Goal: Task Accomplishment & Management: Manage account settings

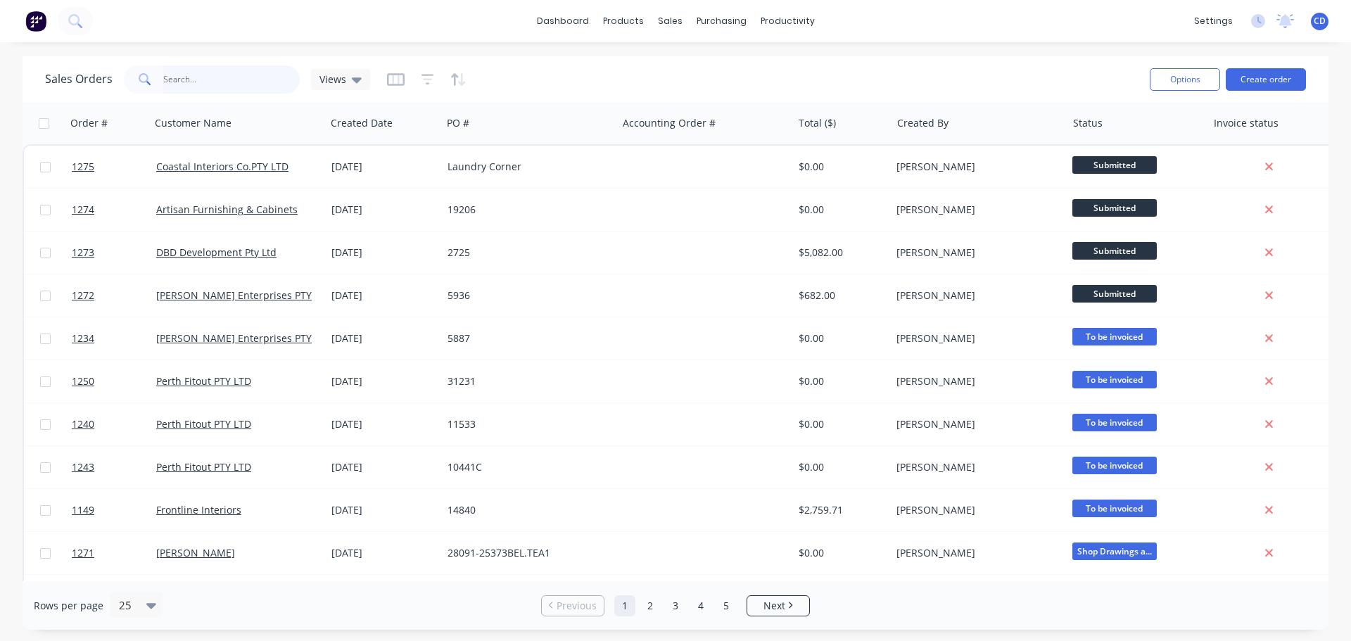
click at [252, 80] on input "text" at bounding box center [231, 79] width 137 height 28
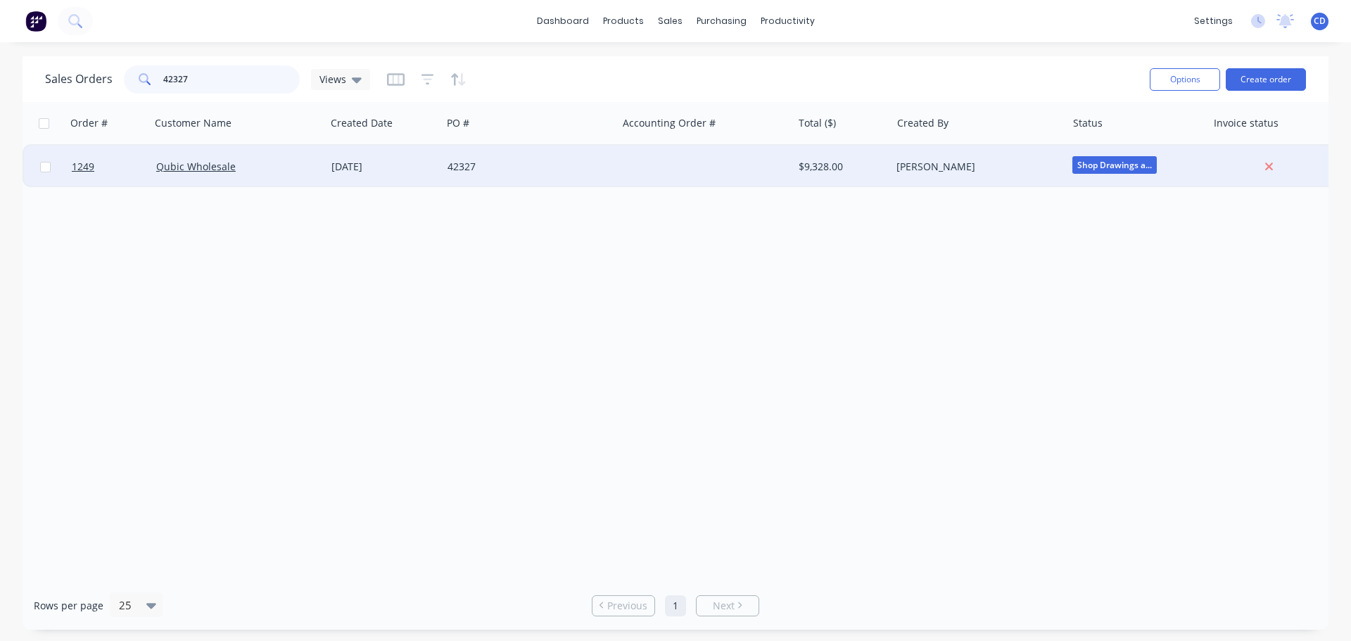
type input "42327"
click at [341, 160] on div "[DATE]" at bounding box center [383, 167] width 105 height 14
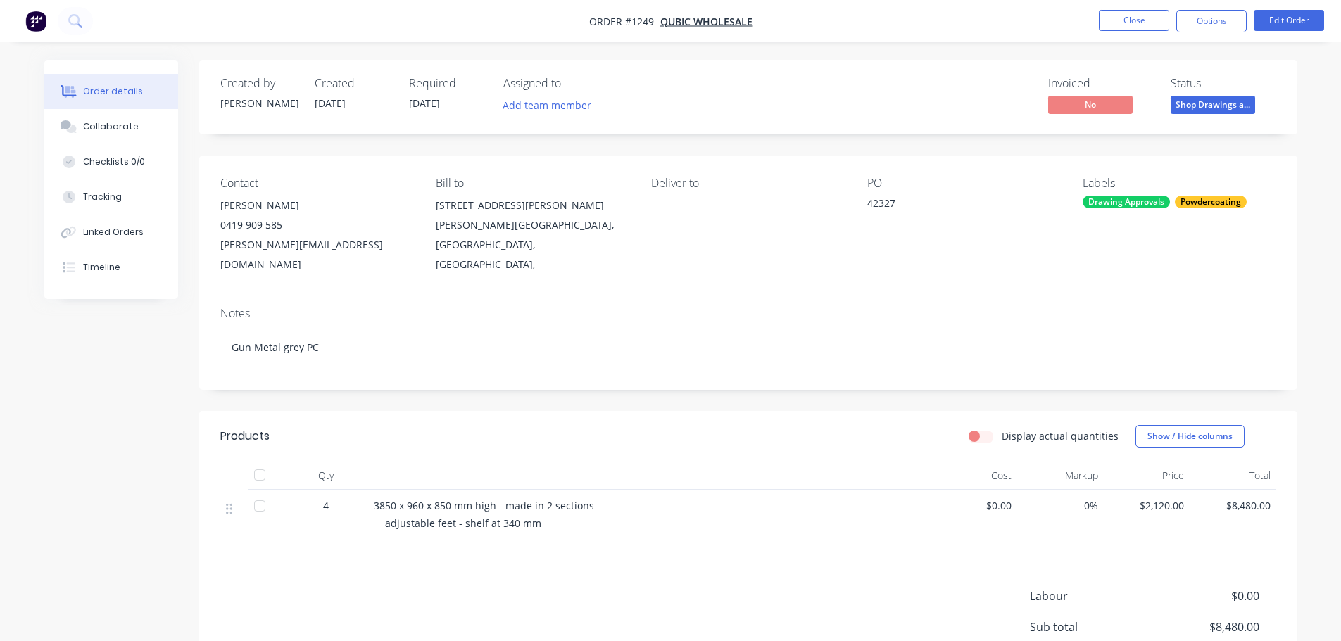
click at [601, 268] on div "Contact [PERSON_NAME] [PHONE_NUMBER] [PERSON_NAME][EMAIL_ADDRESS][DOMAIN_NAME] …" at bounding box center [748, 226] width 1098 height 140
click at [1149, 31] on li "Close" at bounding box center [1134, 21] width 70 height 23
click at [1134, 24] on button "Close" at bounding box center [1134, 20] width 70 height 21
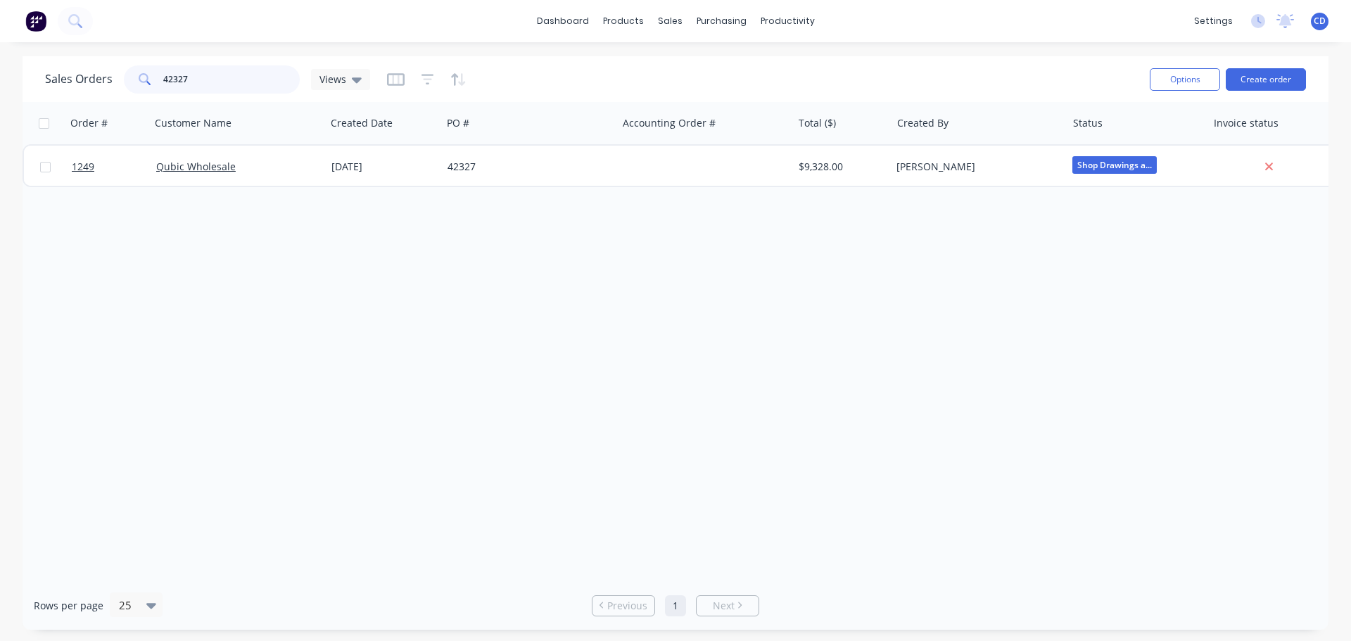
click at [255, 81] on input "42327" at bounding box center [231, 79] width 137 height 28
type input "4"
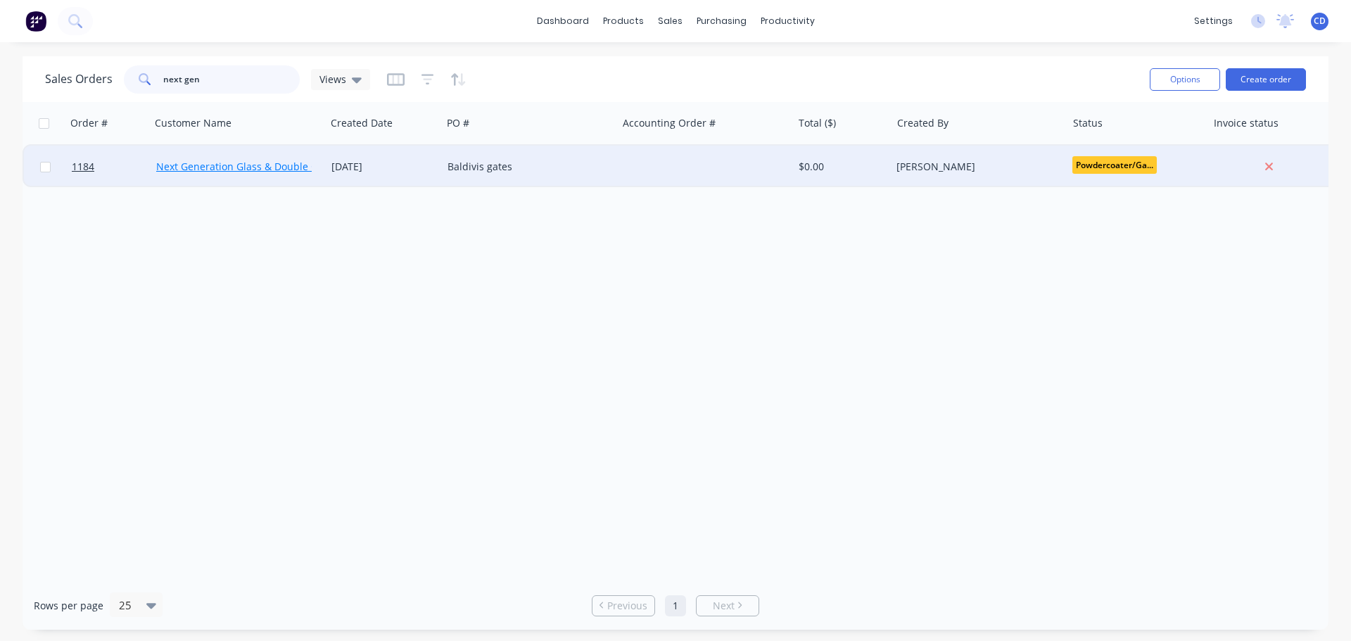
type input "next gen"
click at [255, 163] on link "Next Generation Glass & Double Glazing" at bounding box center [251, 166] width 190 height 13
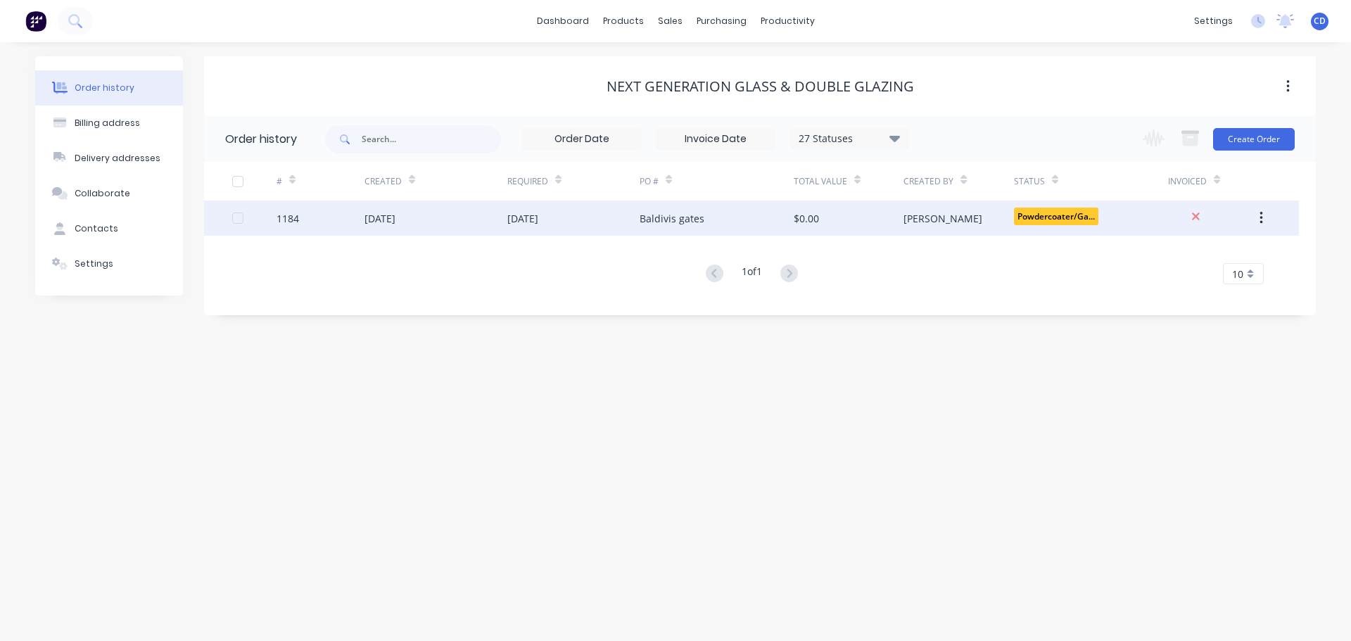
click at [375, 217] on div "[DATE]" at bounding box center [380, 218] width 31 height 15
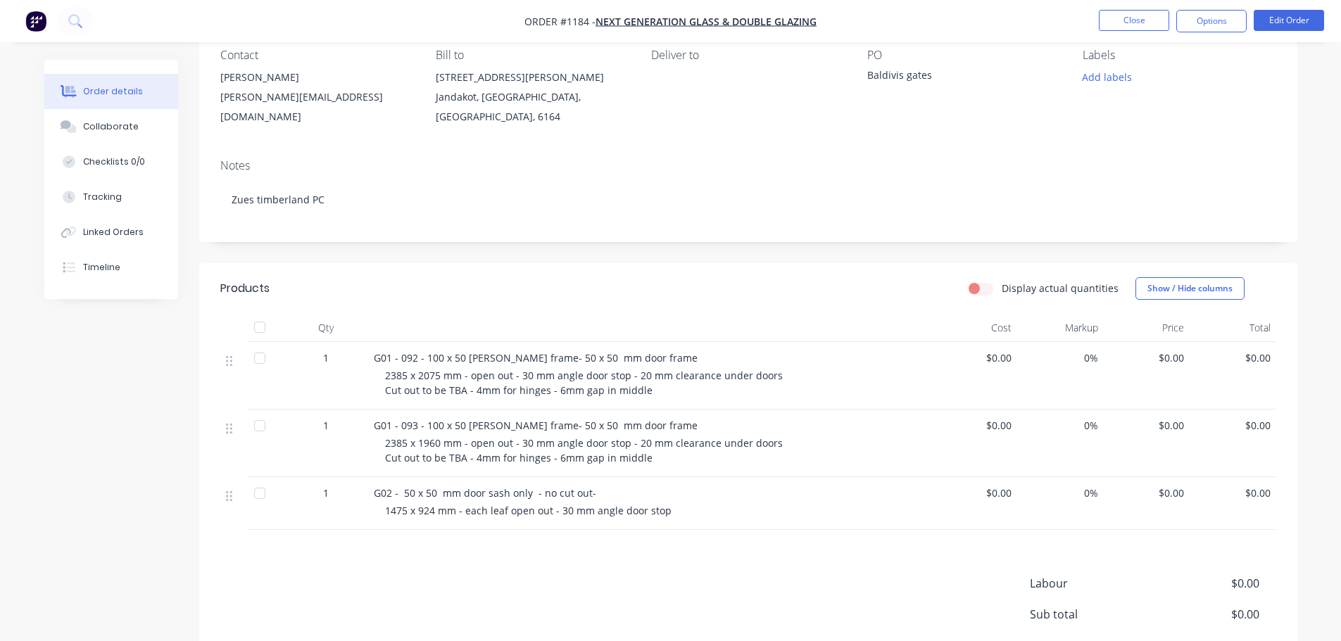
scroll to position [141, 0]
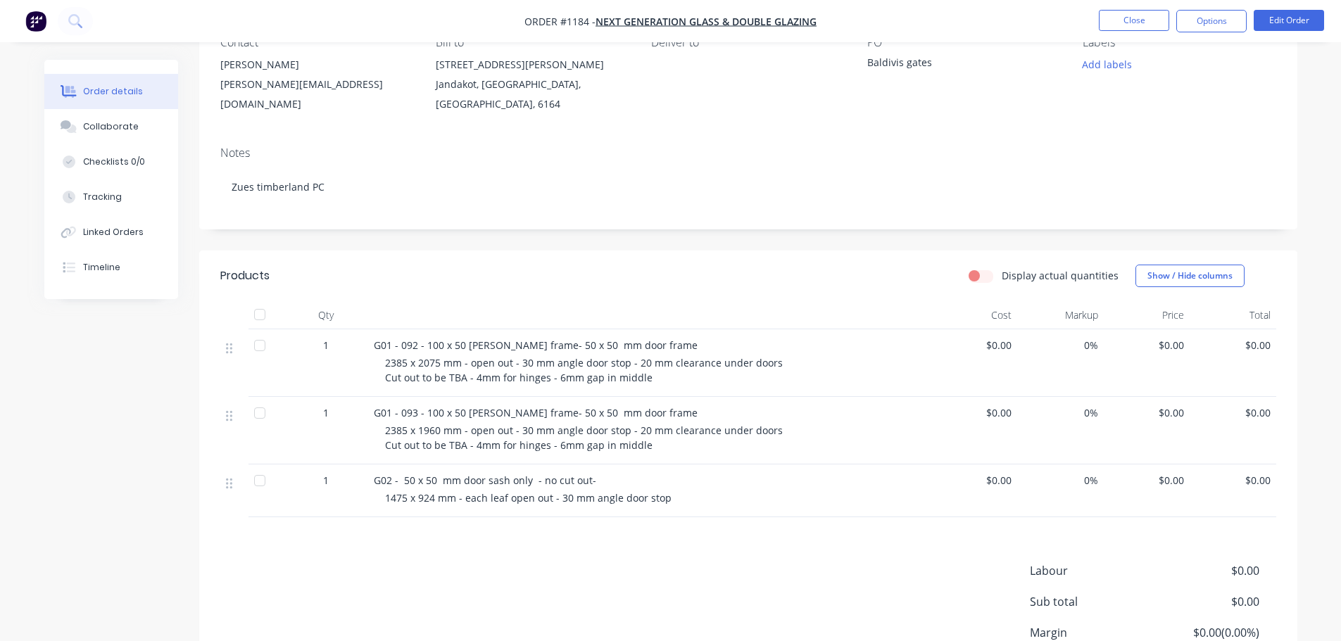
click at [602, 480] on div "G02 - 50 x 50 mm door sash only - no cut out-" at bounding box center [650, 480] width 552 height 15
click at [395, 474] on span "G02 - 50 x 50 mm door sash only - no cut out-" at bounding box center [485, 480] width 222 height 13
click at [395, 475] on span "G02 - 50 x 50 mm door sash only - no cut out-" at bounding box center [485, 480] width 222 height 13
click at [417, 505] on div "G02 - 50 x 50 mm door sash only - no cut out- 1475 x 924 mm - each leaf open ou…" at bounding box center [649, 490] width 563 height 53
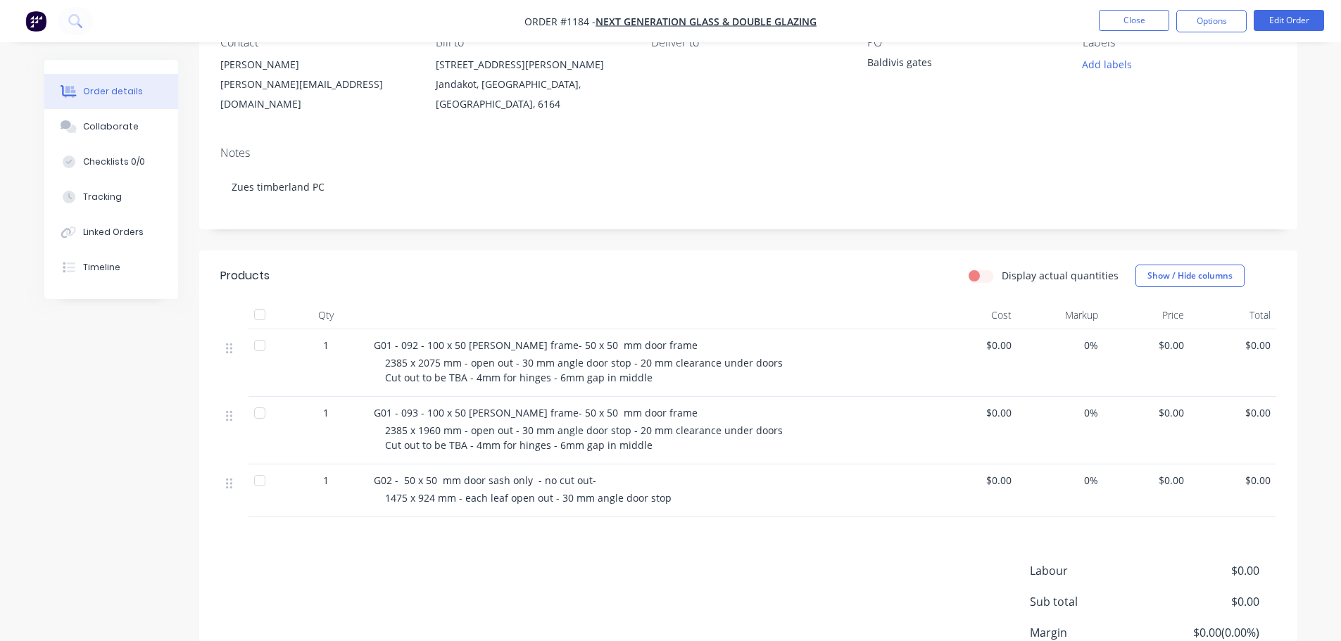
click at [427, 482] on span "G02 - 50 x 50 mm door sash only - no cut out-" at bounding box center [485, 480] width 222 height 13
click at [437, 499] on span "1475 x 924 mm - each leaf open out - 30 mm angle door stop" at bounding box center [528, 497] width 286 height 13
click at [438, 498] on span "1475 x 924 mm - each leaf open out - 30 mm angle door stop" at bounding box center [528, 497] width 286 height 13
click at [440, 475] on span "G02 - 50 x 50 mm door sash only - no cut out-" at bounding box center [485, 480] width 222 height 13
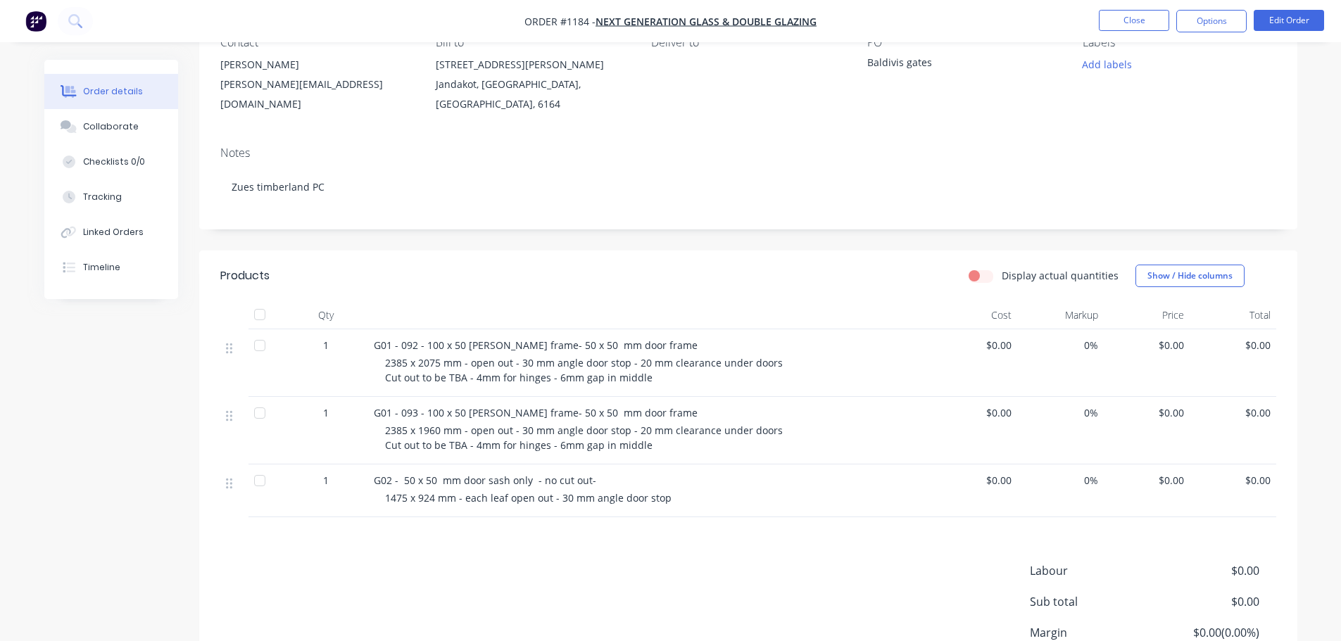
click at [438, 492] on span "1475 x 924 mm - each leaf open out - 30 mm angle door stop" at bounding box center [528, 497] width 286 height 13
click at [436, 481] on span "G02 - 50 x 50 mm door sash only - no cut out-" at bounding box center [485, 480] width 222 height 13
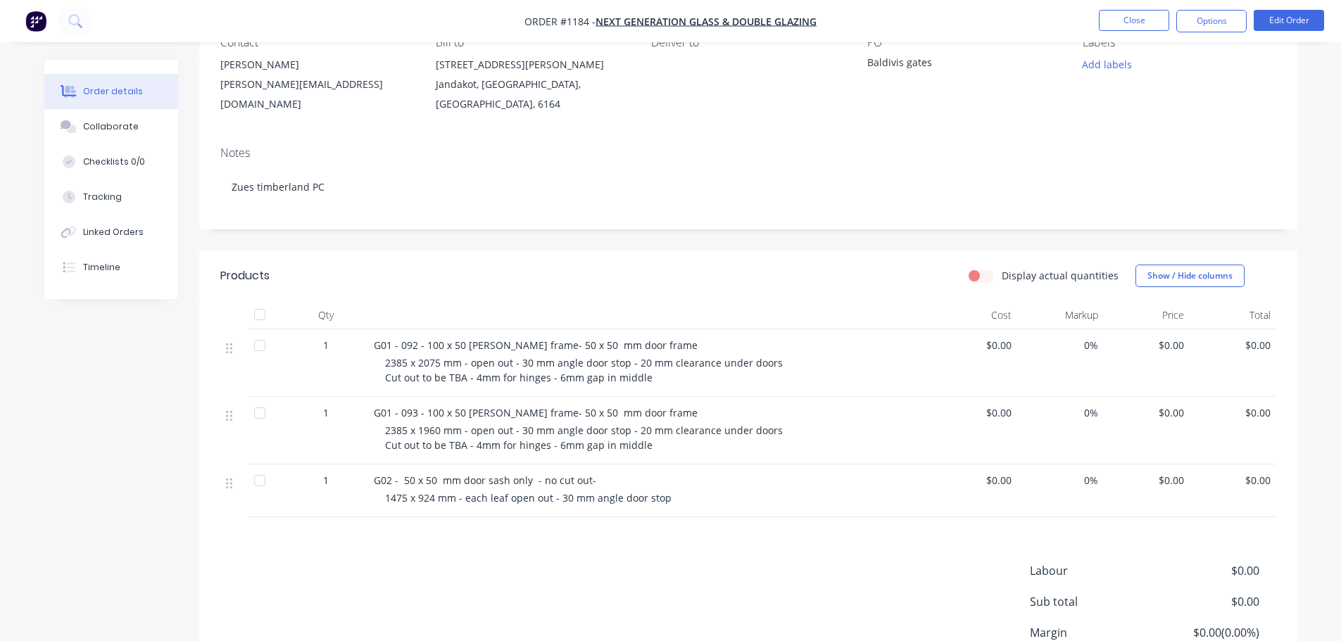
click at [436, 497] on span "1475 x 924 mm - each leaf open out - 30 mm angle door stop" at bounding box center [528, 497] width 286 height 13
click at [436, 498] on span "1475 x 924 mm - each leaf open out - 30 mm angle door stop" at bounding box center [528, 497] width 286 height 13
click at [426, 481] on span "G02 - 50 x 50 mm door sash only - no cut out-" at bounding box center [485, 480] width 222 height 13
click at [434, 497] on span "1475 x 924 mm - each leaf open out - 30 mm angle door stop" at bounding box center [528, 497] width 286 height 13
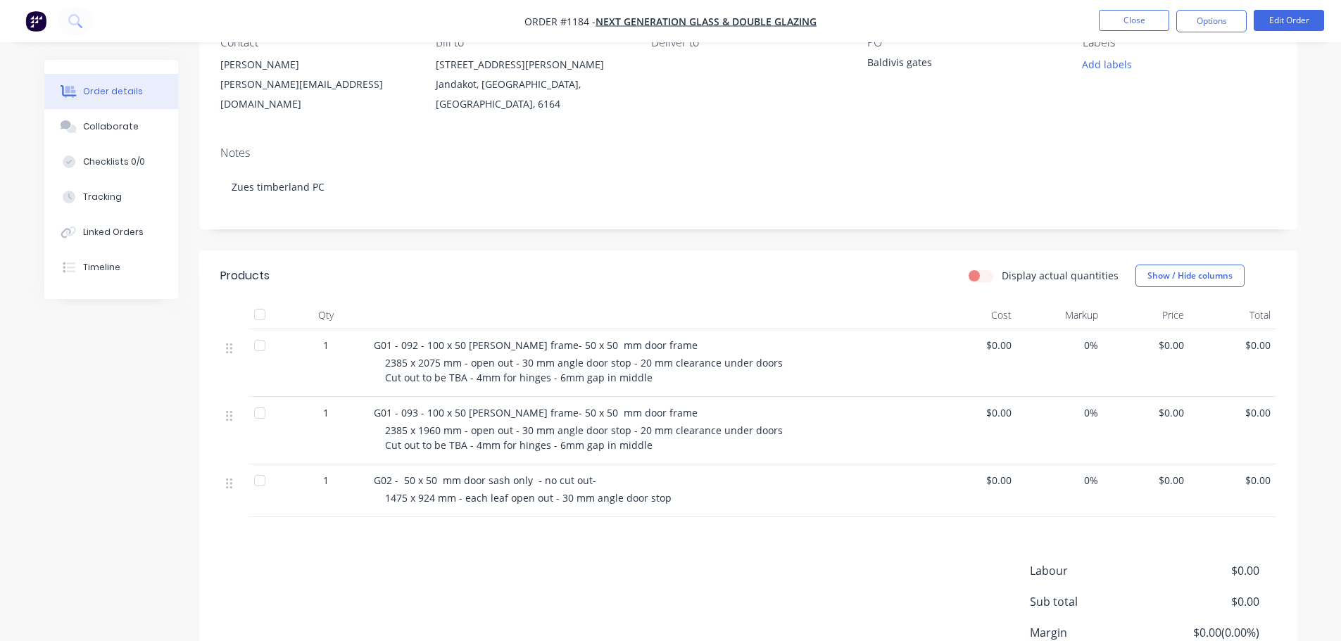
click at [431, 486] on div "G02 - 50 x 50 mm door sash only - no cut out-" at bounding box center [650, 480] width 552 height 15
drag, startPoint x: 431, startPoint y: 485, endPoint x: 431, endPoint y: 478, distance: 7.1
click at [431, 484] on span "G02 - 50 x 50 mm door sash only - no cut out-" at bounding box center [485, 480] width 222 height 13
click at [431, 482] on span "G02 - 50 x 50 mm door sash only - no cut out-" at bounding box center [485, 480] width 222 height 13
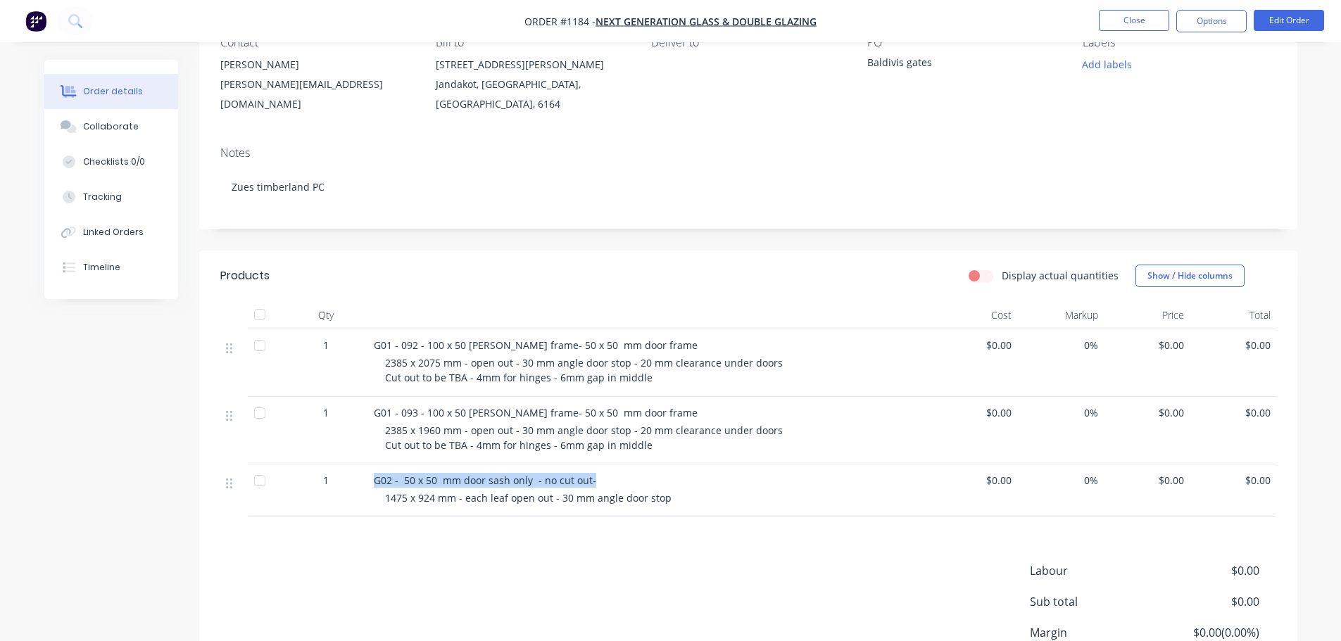
click at [431, 482] on span "G02 - 50 x 50 mm door sash only - no cut out-" at bounding box center [485, 480] width 222 height 13
click at [440, 501] on span "1475 x 924 mm - each leaf open out - 30 mm angle door stop" at bounding box center [528, 497] width 286 height 13
click at [445, 484] on span "G02 - 50 x 50 mm door sash only - no cut out-" at bounding box center [485, 480] width 222 height 13
click at [445, 483] on span "G02 - 50 x 50 mm door sash only - no cut out-" at bounding box center [485, 480] width 222 height 13
click at [446, 483] on span "G02 - 50 x 50 mm door sash only - no cut out-" at bounding box center [485, 480] width 222 height 13
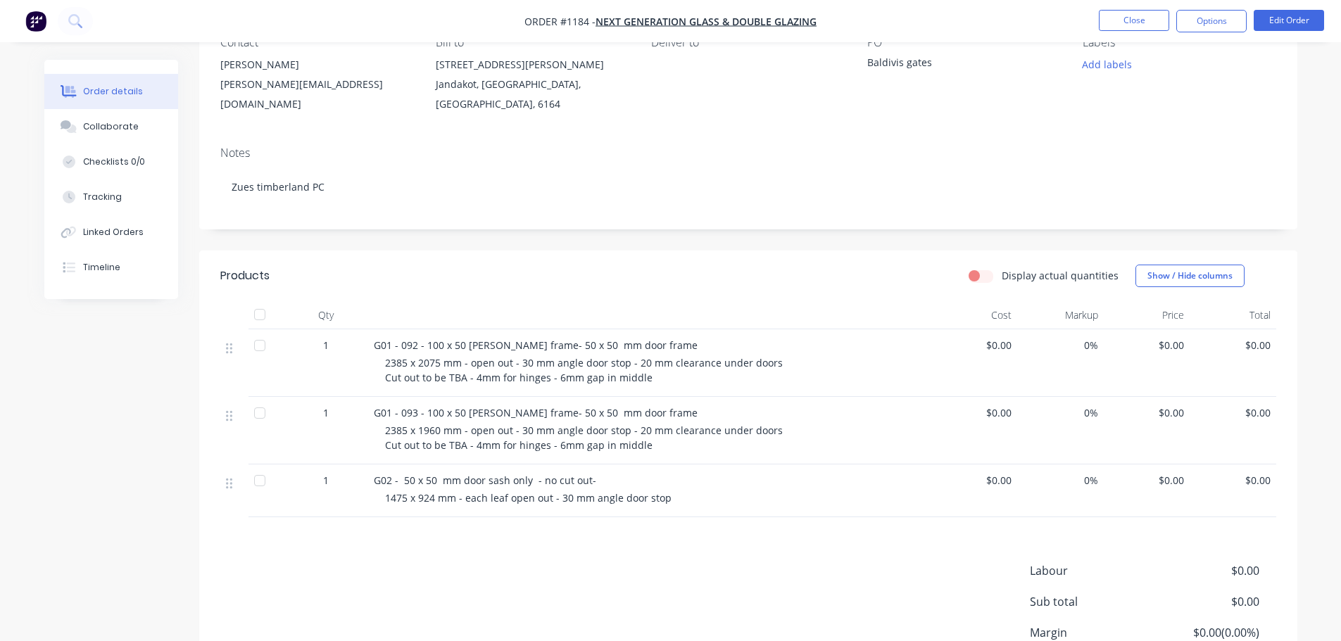
click at [445, 504] on span "1475 x 924 mm - each leaf open out - 30 mm angle door stop" at bounding box center [528, 497] width 286 height 13
click at [445, 501] on span "1475 x 924 mm - each leaf open out - 30 mm angle door stop" at bounding box center [528, 497] width 286 height 13
click at [445, 486] on span "G02 - 50 x 50 mm door sash only - no cut out-" at bounding box center [485, 480] width 222 height 13
click at [445, 485] on span "G02 - 50 x 50 mm door sash only - no cut out-" at bounding box center [485, 480] width 222 height 13
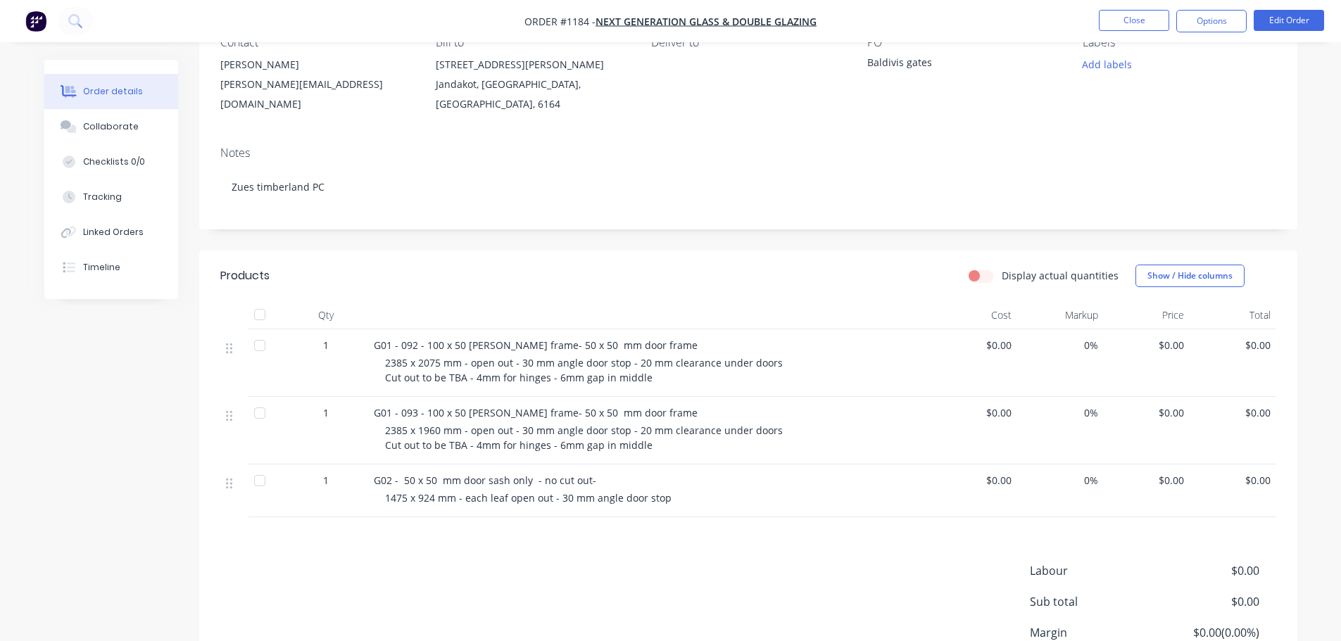
click at [453, 503] on span "1475 x 924 mm - each leaf open out - 30 mm angle door stop" at bounding box center [528, 497] width 286 height 13
click at [448, 475] on span "G02 - 50 x 50 mm door sash only - no cut out-" at bounding box center [485, 480] width 222 height 13
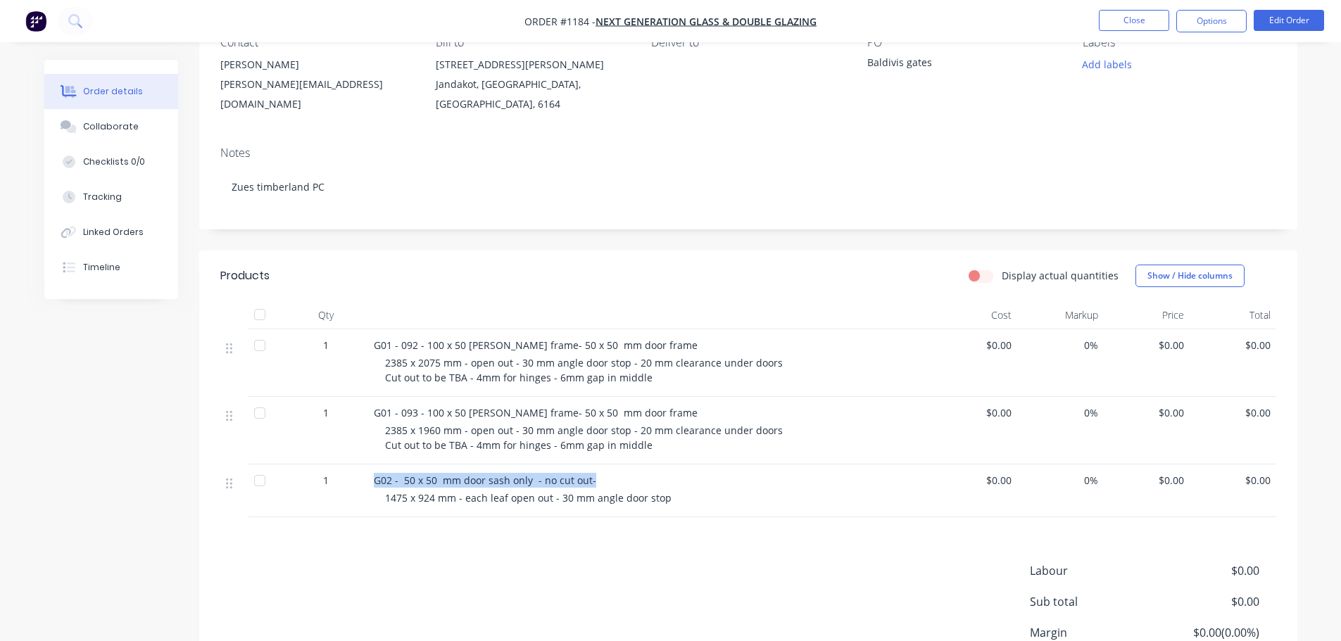
click at [448, 475] on span "G02 - 50 x 50 mm door sash only - no cut out-" at bounding box center [485, 480] width 222 height 13
click at [451, 495] on span "1475 x 924 mm - each leaf open out - 30 mm angle door stop" at bounding box center [528, 497] width 286 height 13
click at [444, 493] on span "1475 x 924 mm - each leaf open out - 30 mm angle door stop" at bounding box center [528, 497] width 286 height 13
click at [441, 482] on span "G02 - 50 x 50 mm door sash only - no cut out-" at bounding box center [485, 480] width 222 height 13
click at [441, 481] on span "G02 - 50 x 50 mm door sash only - no cut out-" at bounding box center [485, 480] width 222 height 13
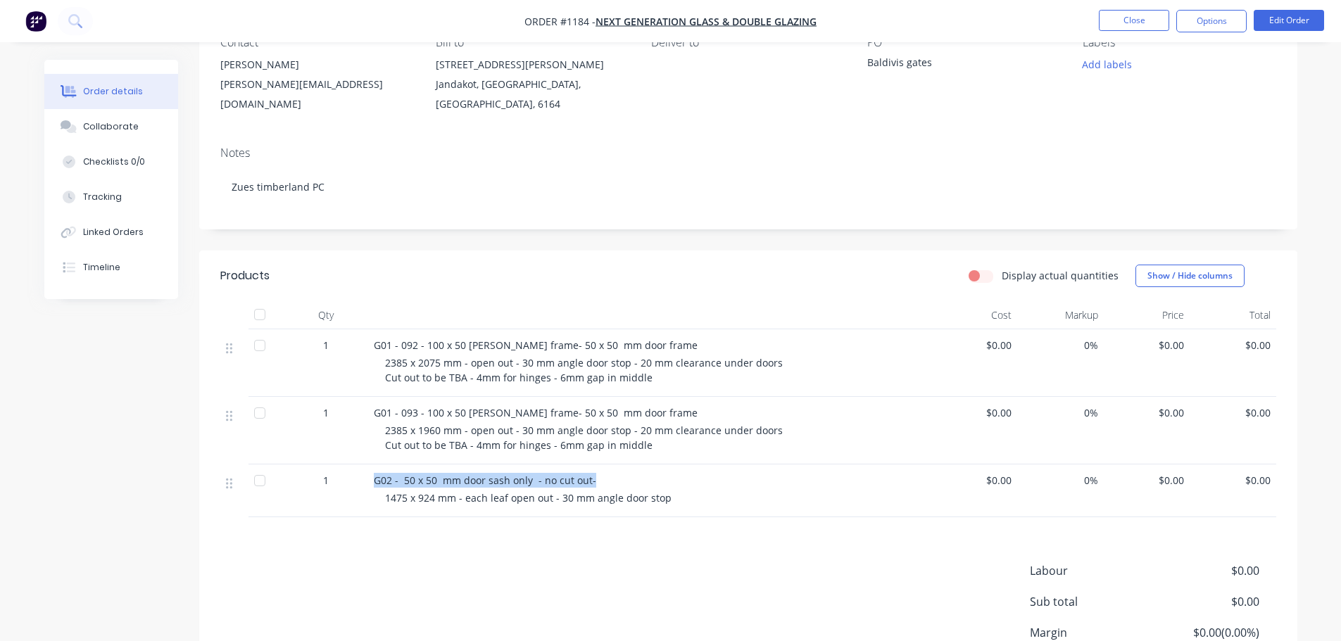
click at [441, 481] on span "G02 - 50 x 50 mm door sash only - no cut out-" at bounding box center [485, 480] width 222 height 13
click at [447, 494] on span "1475 x 924 mm - each leaf open out - 30 mm angle door stop" at bounding box center [528, 497] width 286 height 13
click at [448, 495] on span "1475 x 924 mm - each leaf open out - 30 mm angle door stop" at bounding box center [528, 497] width 286 height 13
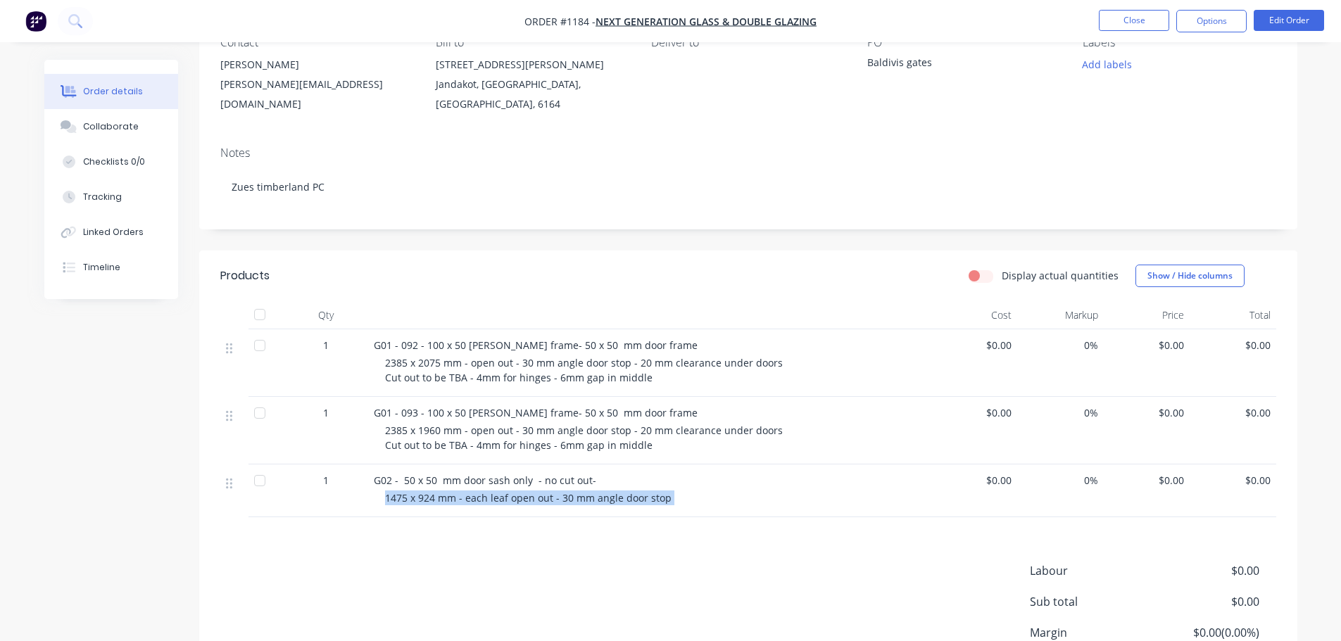
click at [448, 495] on span "1475 x 924 mm - each leaf open out - 30 mm angle door stop" at bounding box center [528, 497] width 286 height 13
click at [436, 481] on span "G02 - 50 x 50 mm door sash only - no cut out-" at bounding box center [485, 480] width 222 height 13
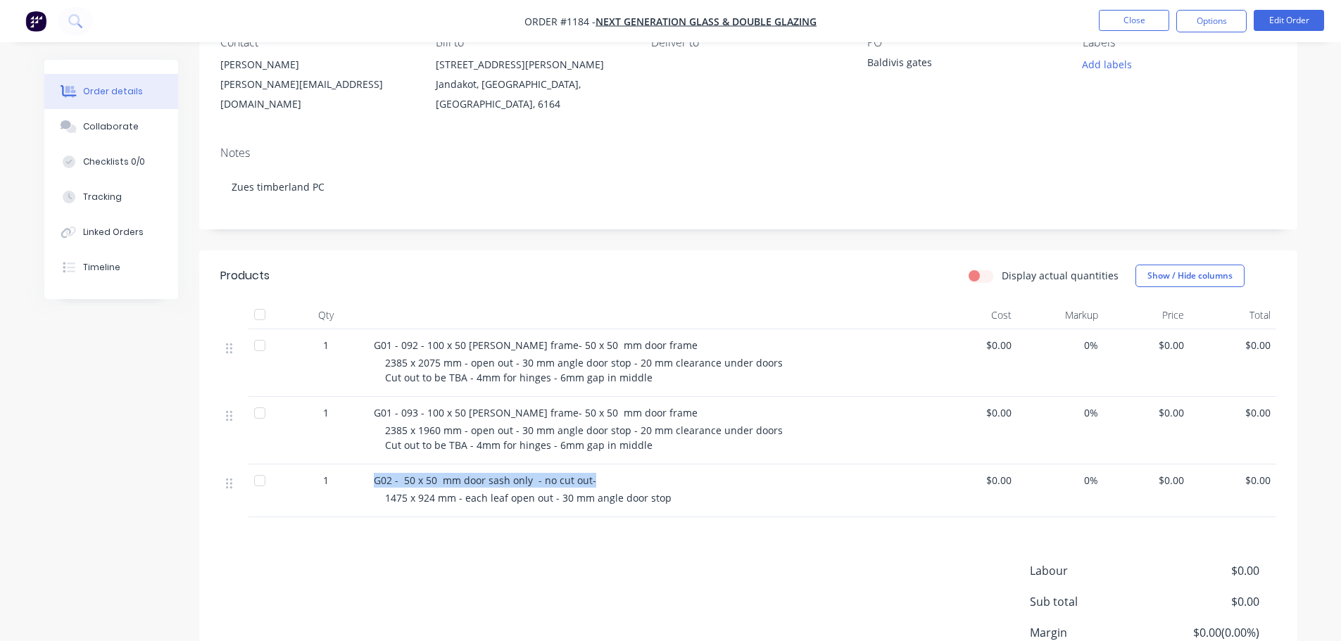
click at [436, 481] on span "G02 - 50 x 50 mm door sash only - no cut out-" at bounding box center [485, 480] width 222 height 13
click at [442, 502] on span "1475 x 924 mm - each leaf open out - 30 mm angle door stop" at bounding box center [528, 497] width 286 height 13
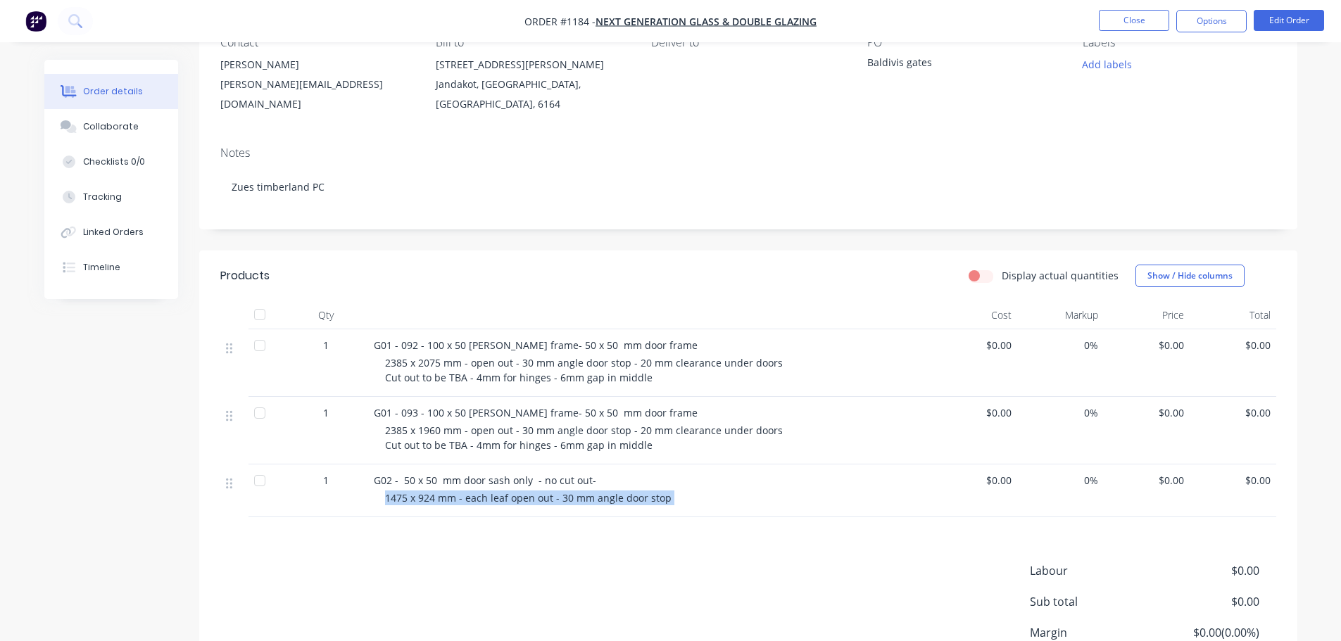
click at [442, 502] on span "1475 x 924 mm - each leaf open out - 30 mm angle door stop" at bounding box center [528, 497] width 286 height 13
click at [442, 483] on span "G02 - 50 x 50 mm door sash only - no cut out-" at bounding box center [485, 480] width 222 height 13
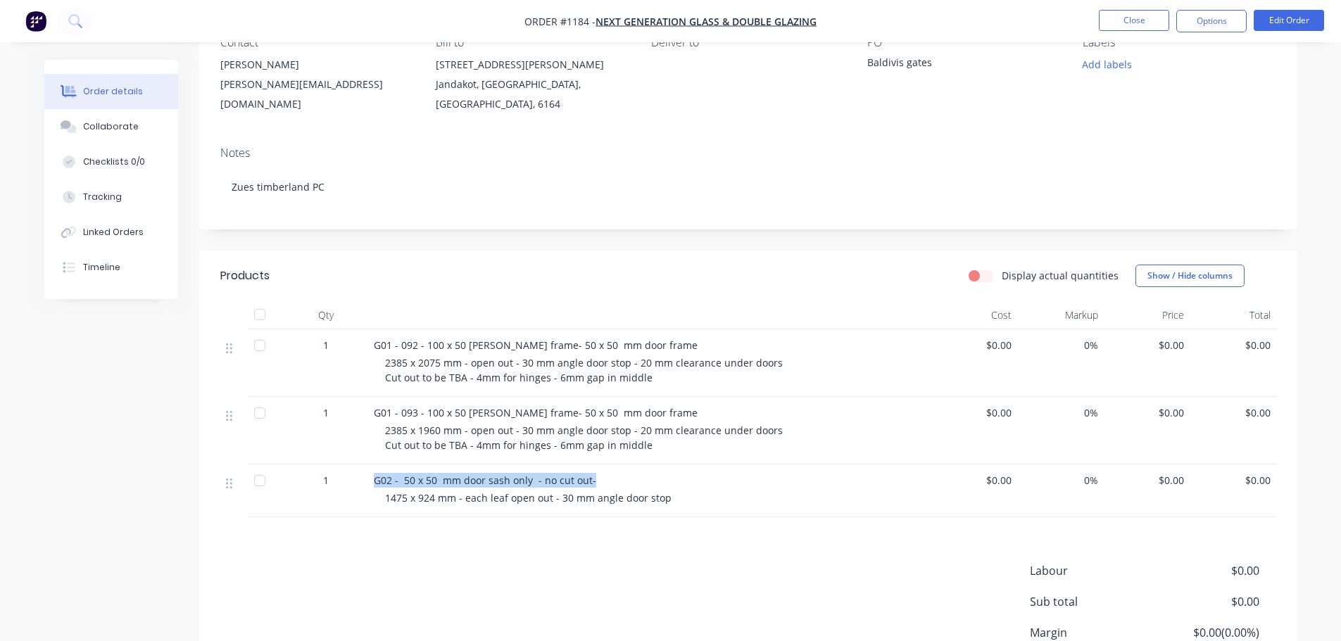
click at [442, 483] on span "G02 - 50 x 50 mm door sash only - no cut out-" at bounding box center [485, 480] width 222 height 13
click at [443, 495] on span "1475 x 924 mm - each leaf open out - 30 mm angle door stop" at bounding box center [528, 497] width 286 height 13
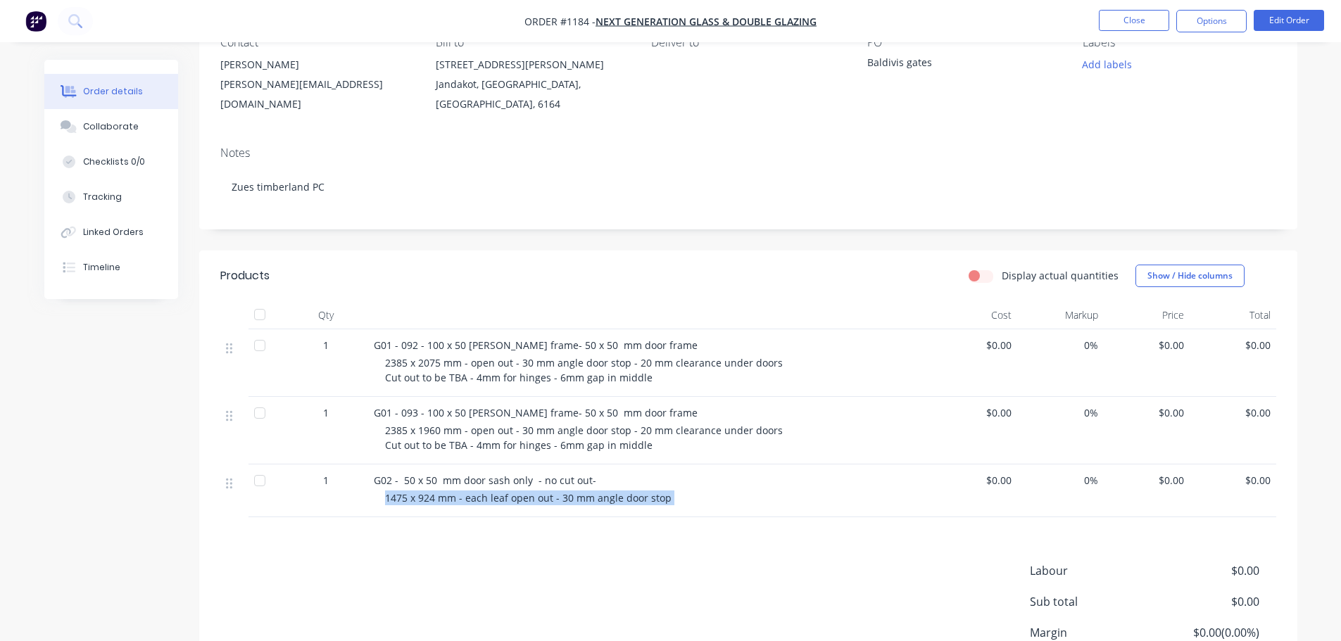
click at [443, 495] on span "1475 x 924 mm - each leaf open out - 30 mm angle door stop" at bounding box center [528, 497] width 286 height 13
click at [443, 484] on span "G02 - 50 x 50 mm door sash only - no cut out-" at bounding box center [485, 480] width 222 height 13
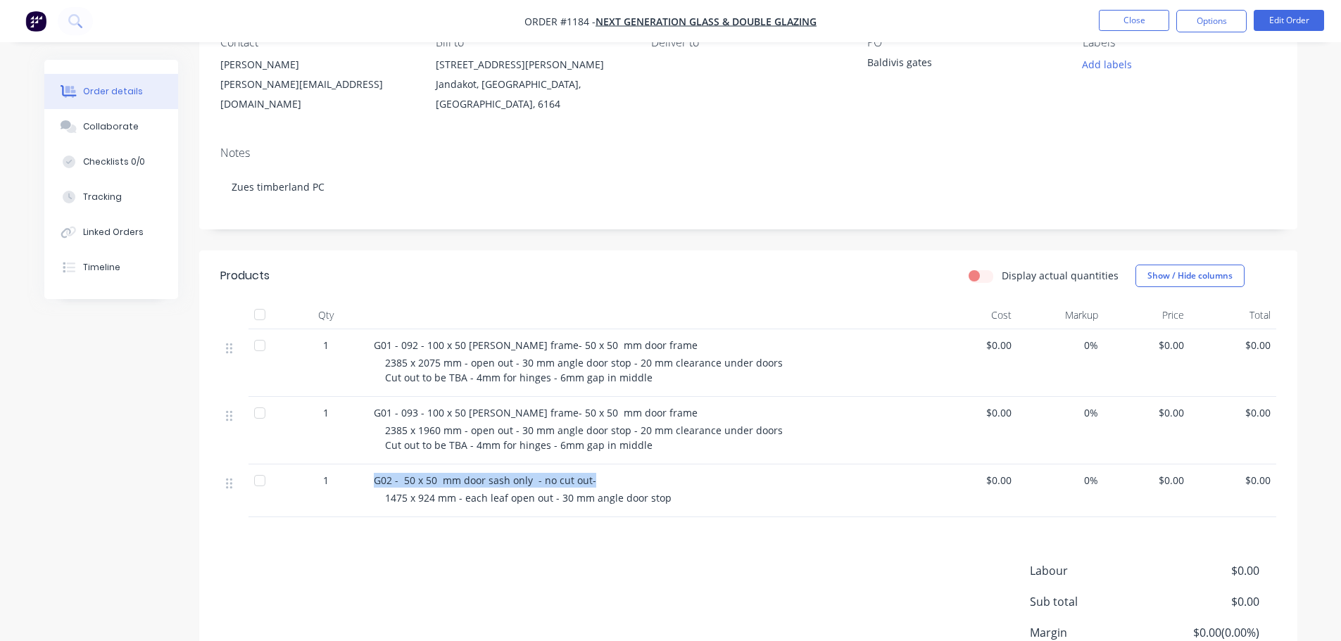
click at [444, 484] on span "G02 - 50 x 50 mm door sash only - no cut out-" at bounding box center [485, 480] width 222 height 13
click at [450, 498] on span "1475 x 924 mm - each leaf open out - 30 mm angle door stop" at bounding box center [528, 497] width 286 height 13
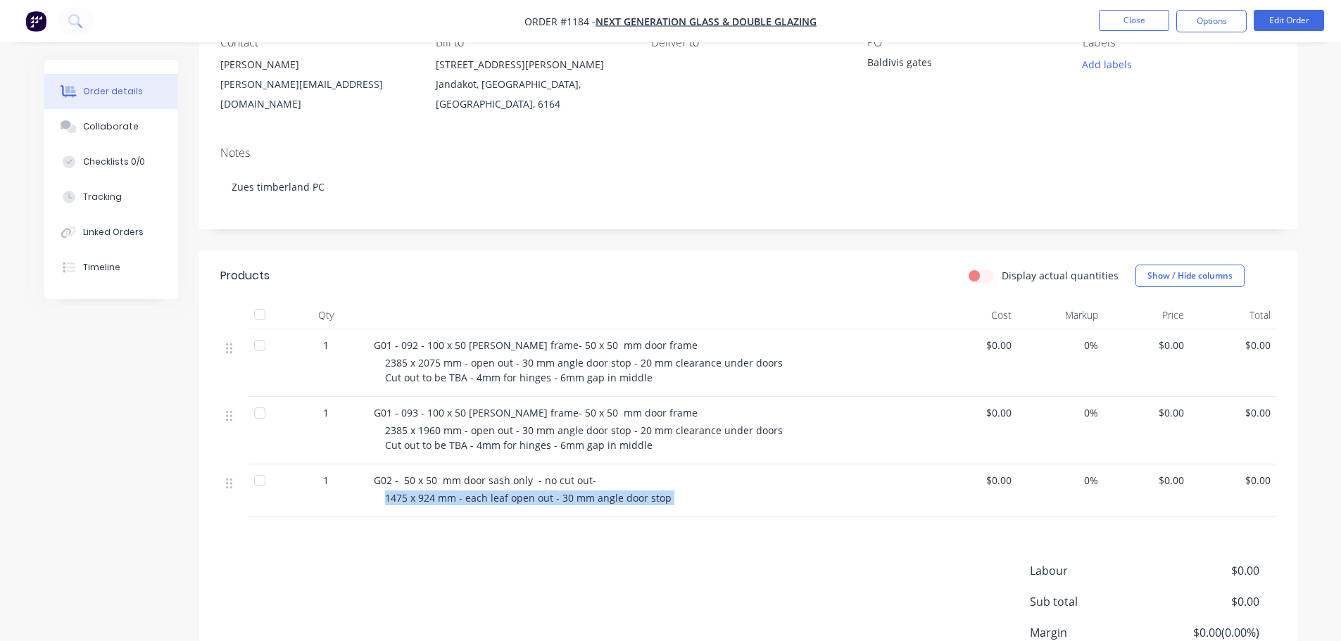
click at [450, 498] on span "1475 x 924 mm - each leaf open out - 30 mm angle door stop" at bounding box center [528, 497] width 286 height 13
click at [450, 479] on span "G02 - 50 x 50 mm door sash only - no cut out-" at bounding box center [485, 480] width 222 height 13
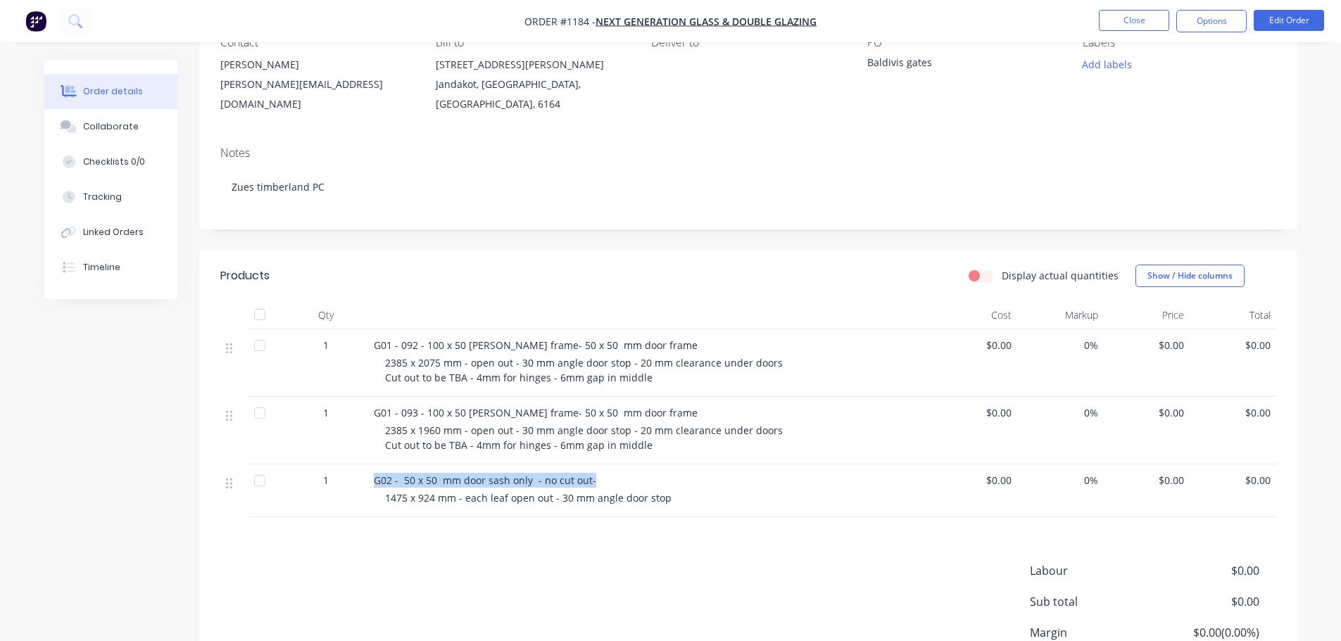
click at [450, 479] on span "G02 - 50 x 50 mm door sash only - no cut out-" at bounding box center [485, 480] width 222 height 13
click at [588, 475] on span "G02 - 50 x 50 mm door sash only - no cut out-" at bounding box center [485, 480] width 222 height 13
click at [1277, 18] on button "Edit Order" at bounding box center [1288, 20] width 70 height 21
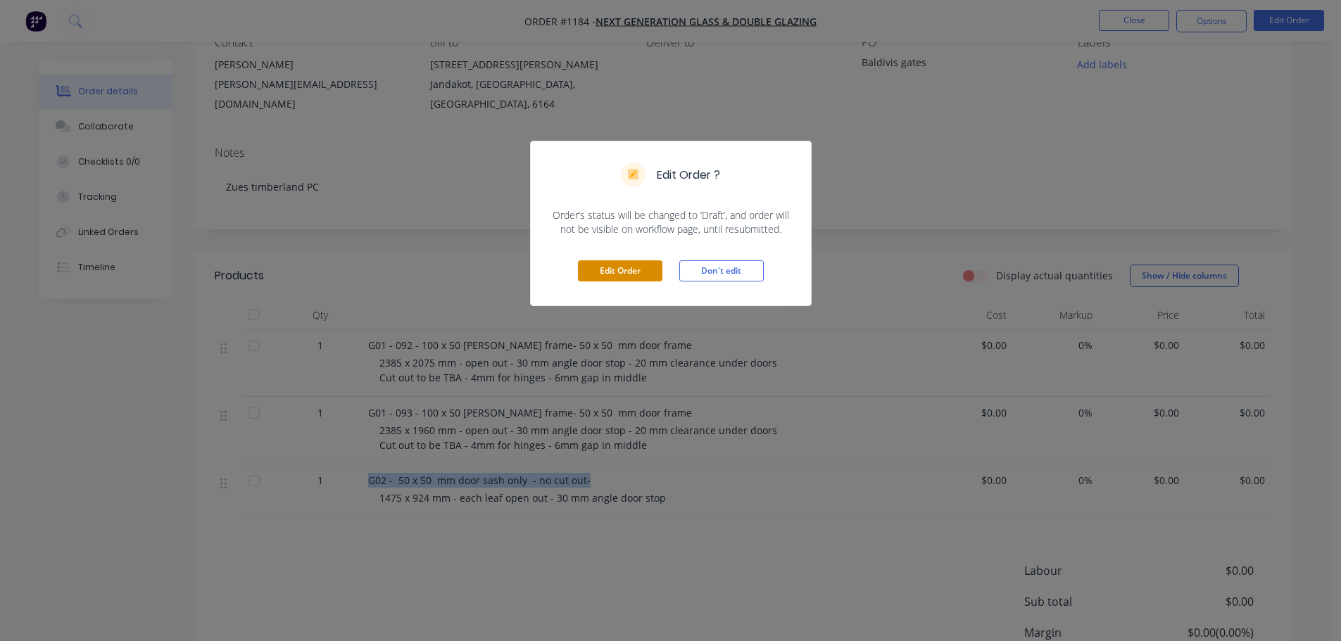
click at [619, 272] on button "Edit Order" at bounding box center [620, 270] width 84 height 21
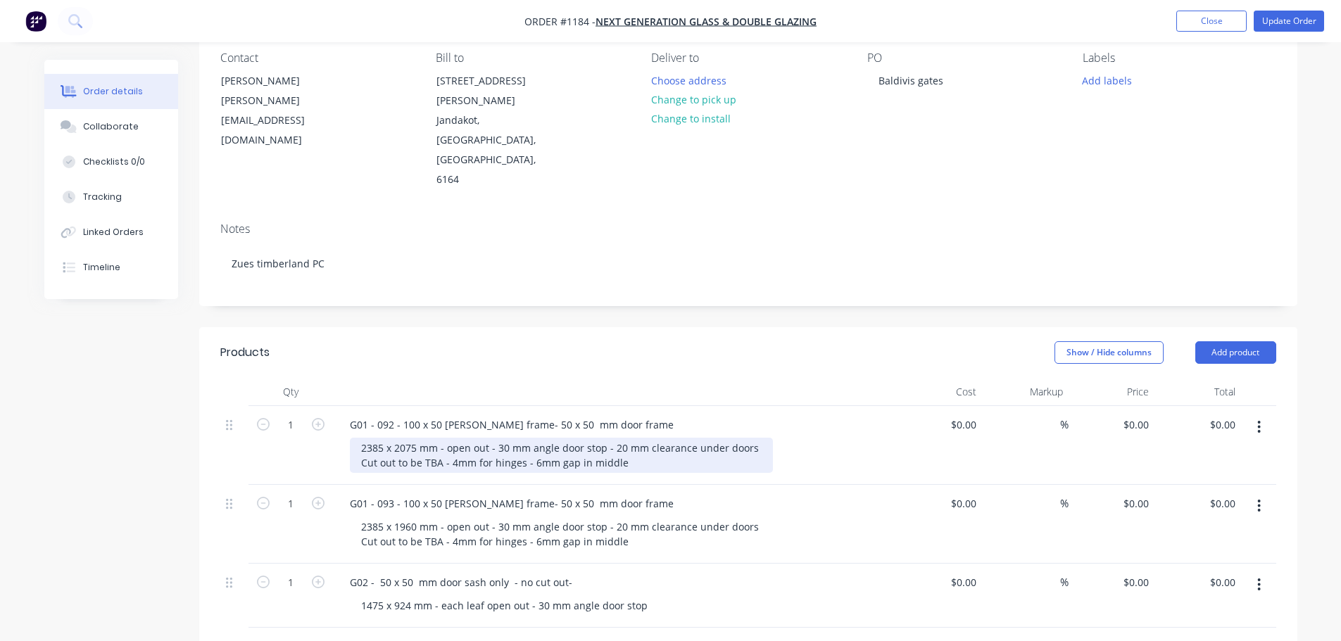
scroll to position [282, 0]
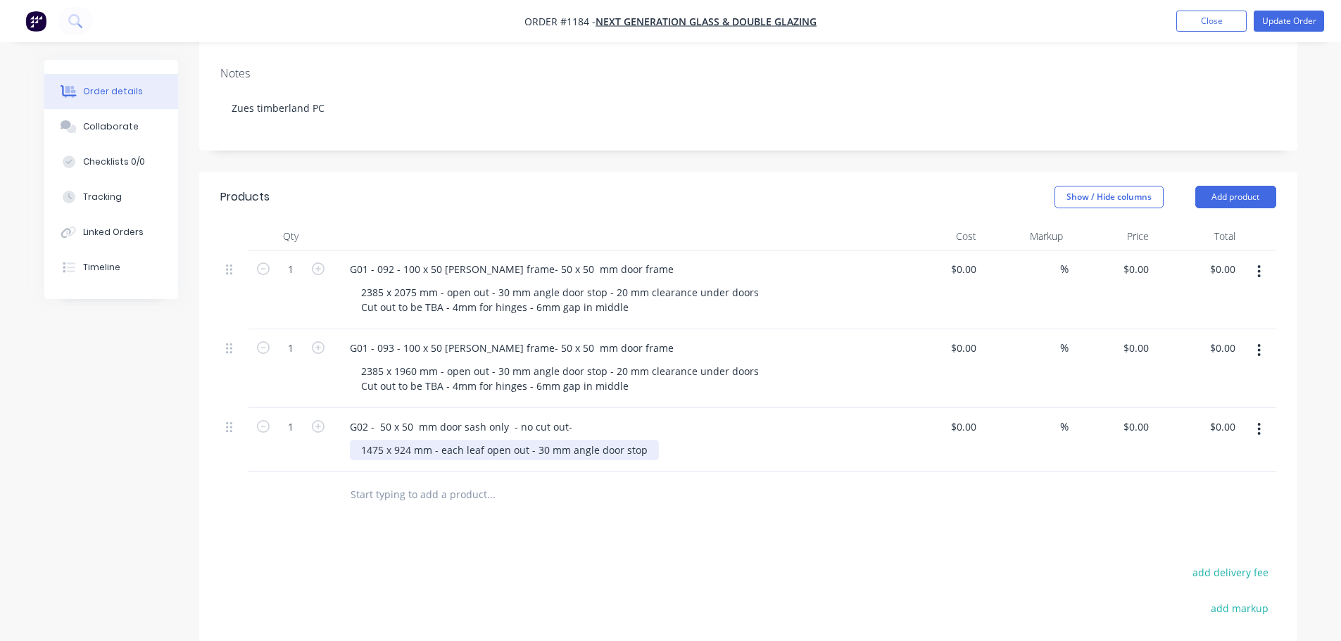
click at [367, 440] on div "1475 x 924 mm - each leaf open out - 30 mm angle door stop" at bounding box center [504, 450] width 309 height 20
click at [1285, 23] on button "Update Order" at bounding box center [1288, 21] width 70 height 21
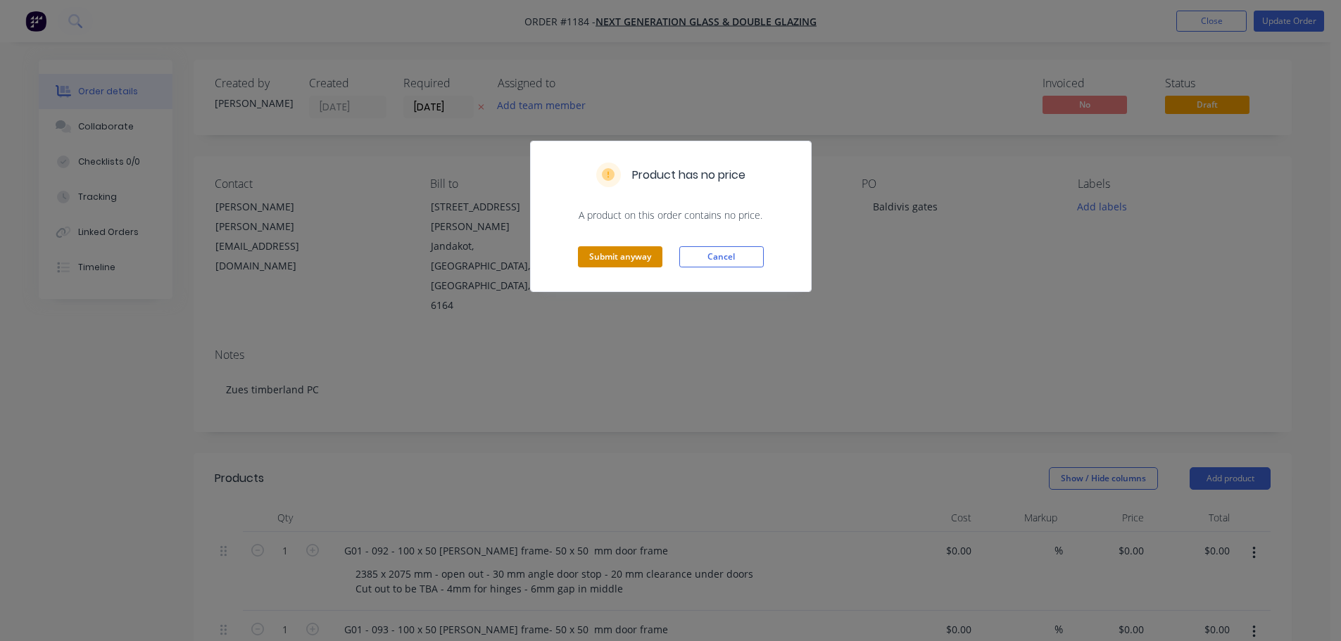
click at [632, 259] on button "Submit anyway" at bounding box center [620, 256] width 84 height 21
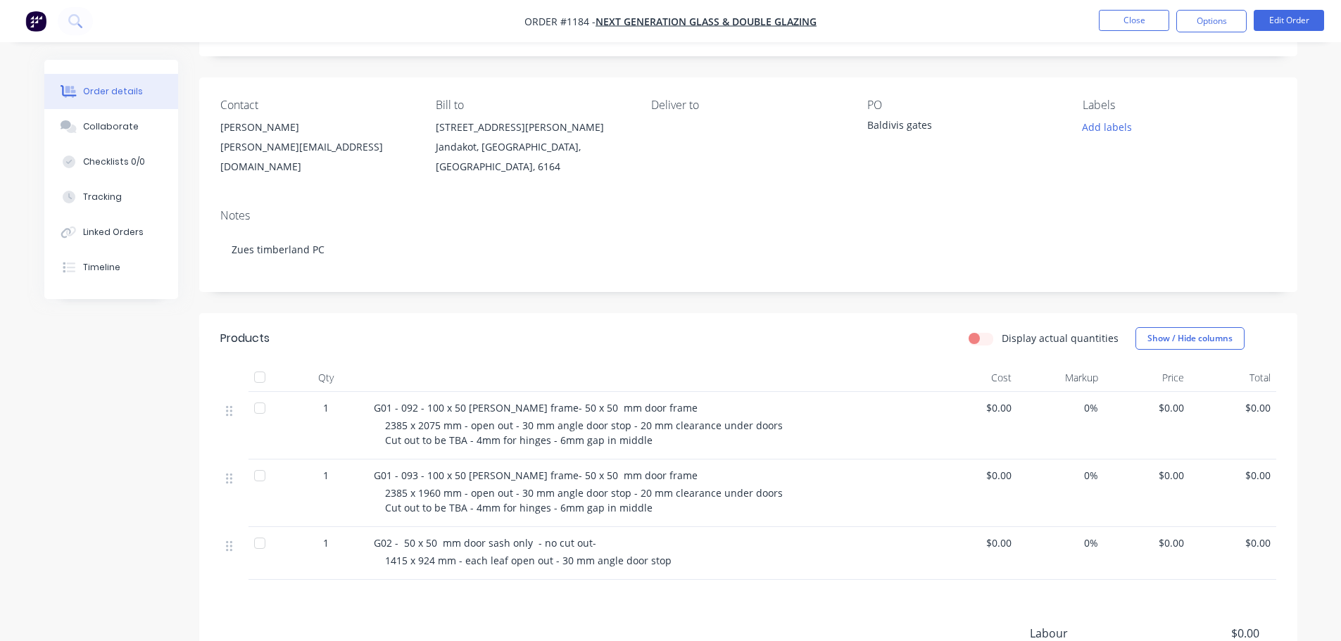
scroll to position [211, 0]
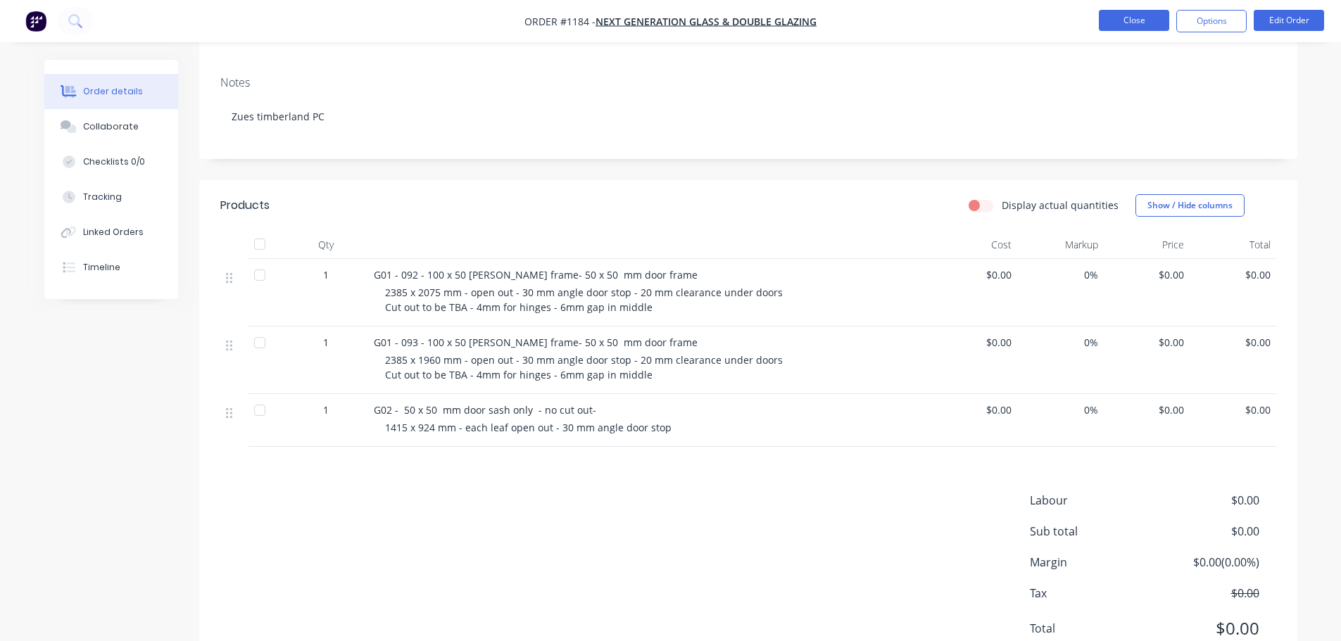
click at [1120, 19] on button "Close" at bounding box center [1134, 20] width 70 height 21
